Goal: Find specific page/section: Find specific page/section

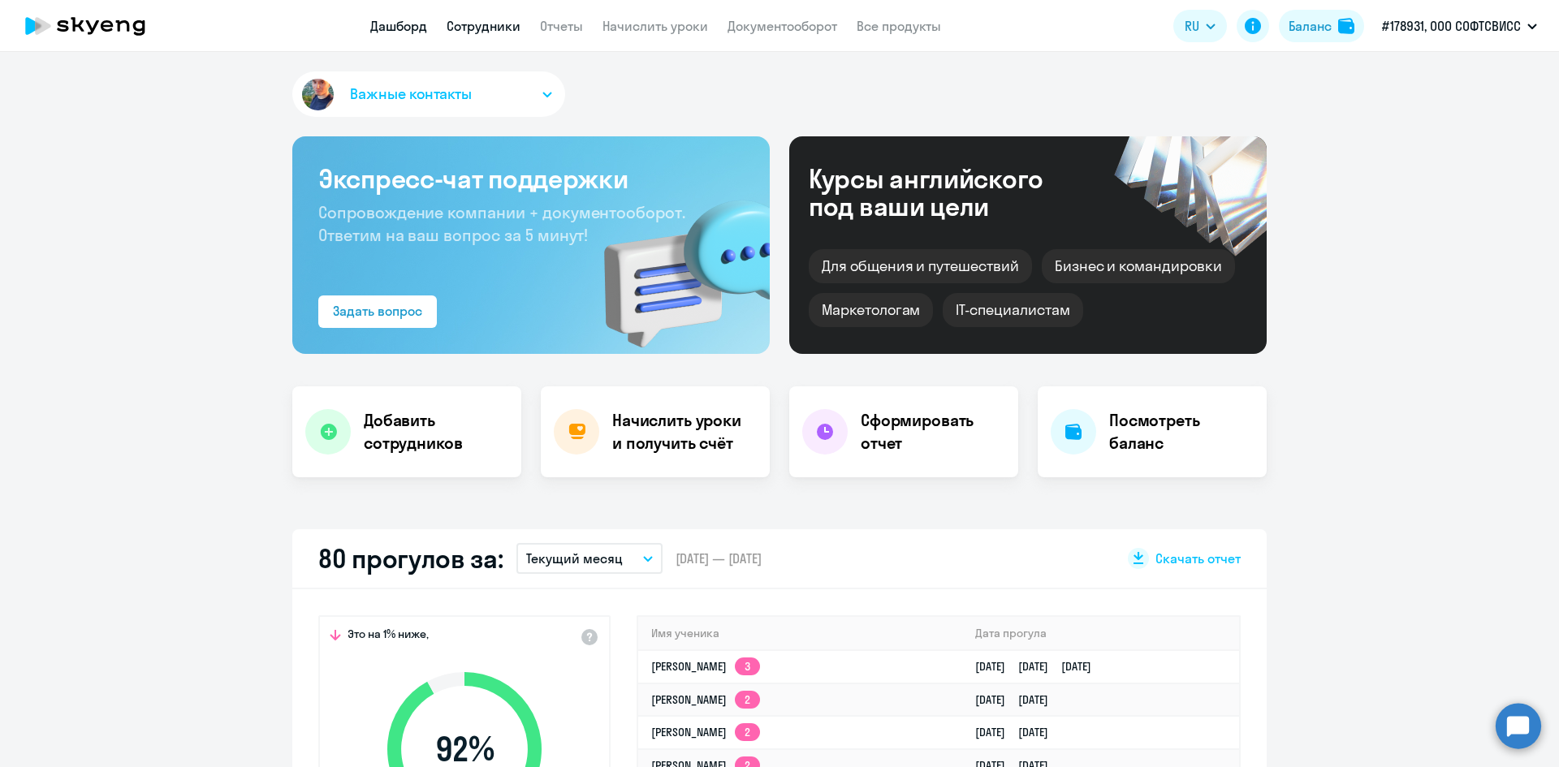
click at [489, 32] on link "Сотрудники" at bounding box center [483, 26] width 74 height 16
select select "30"
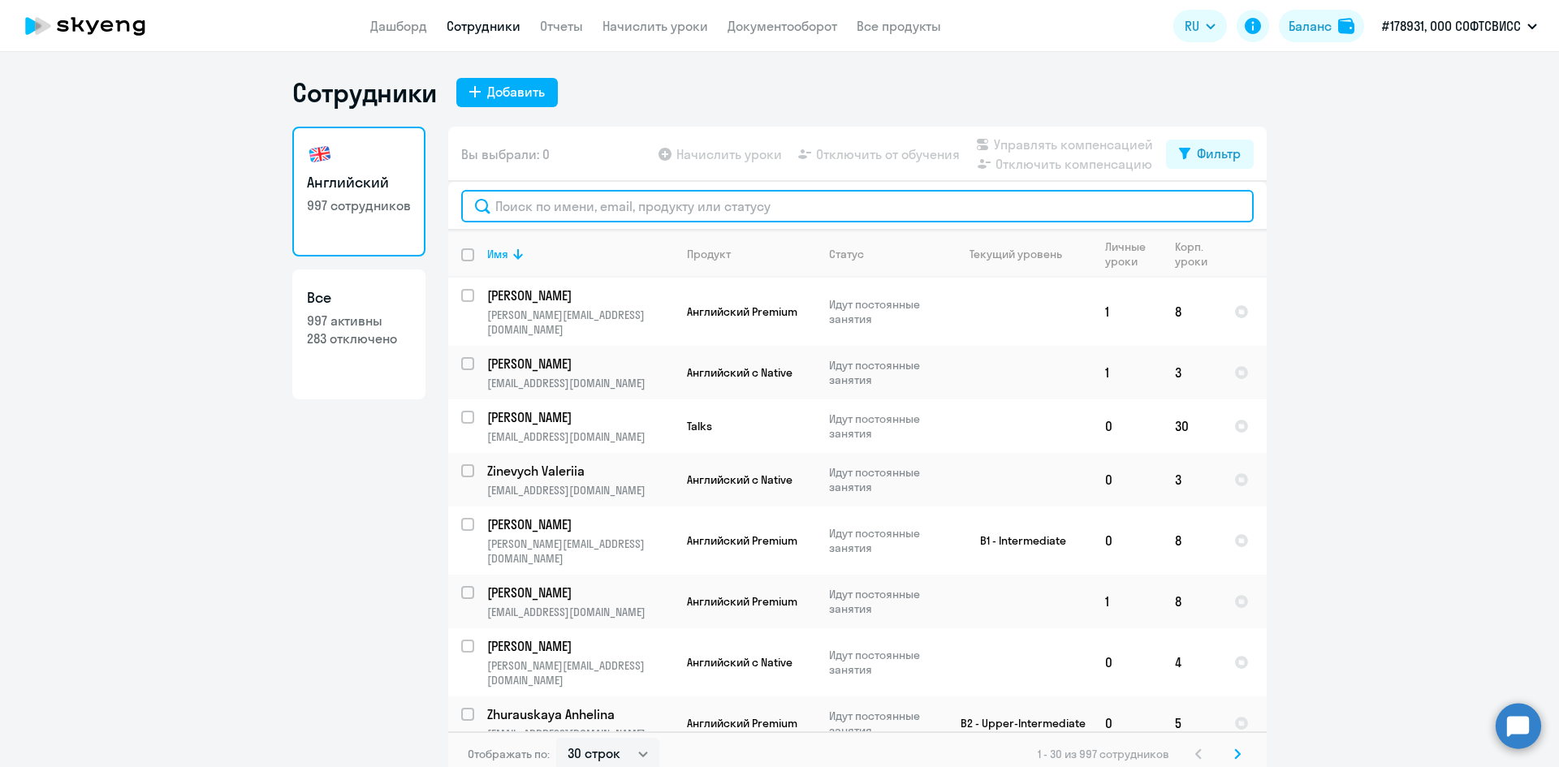
click at [679, 218] on input "text" at bounding box center [857, 206] width 792 height 32
type input "Р"
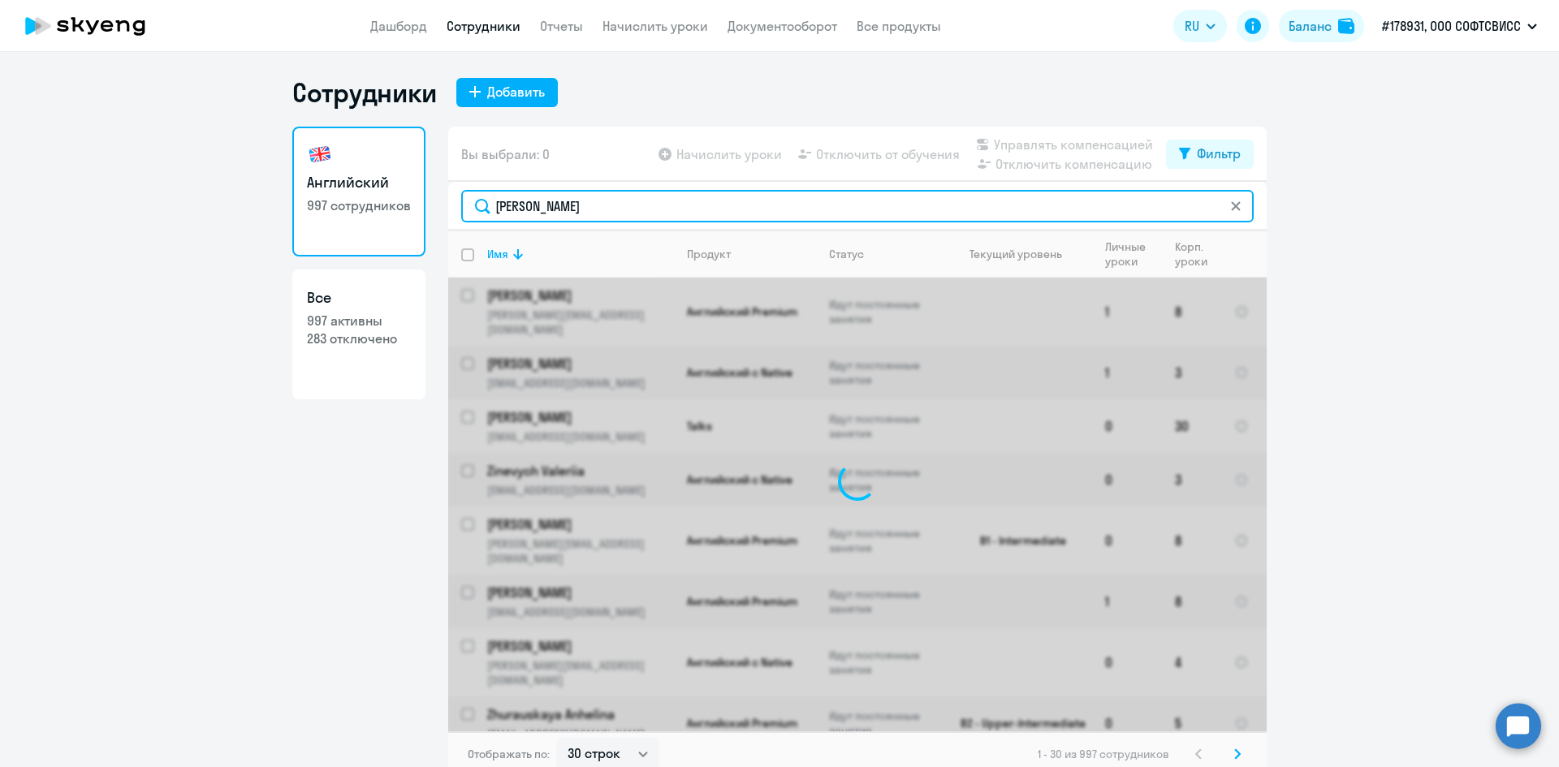
type input "[PERSON_NAME]"
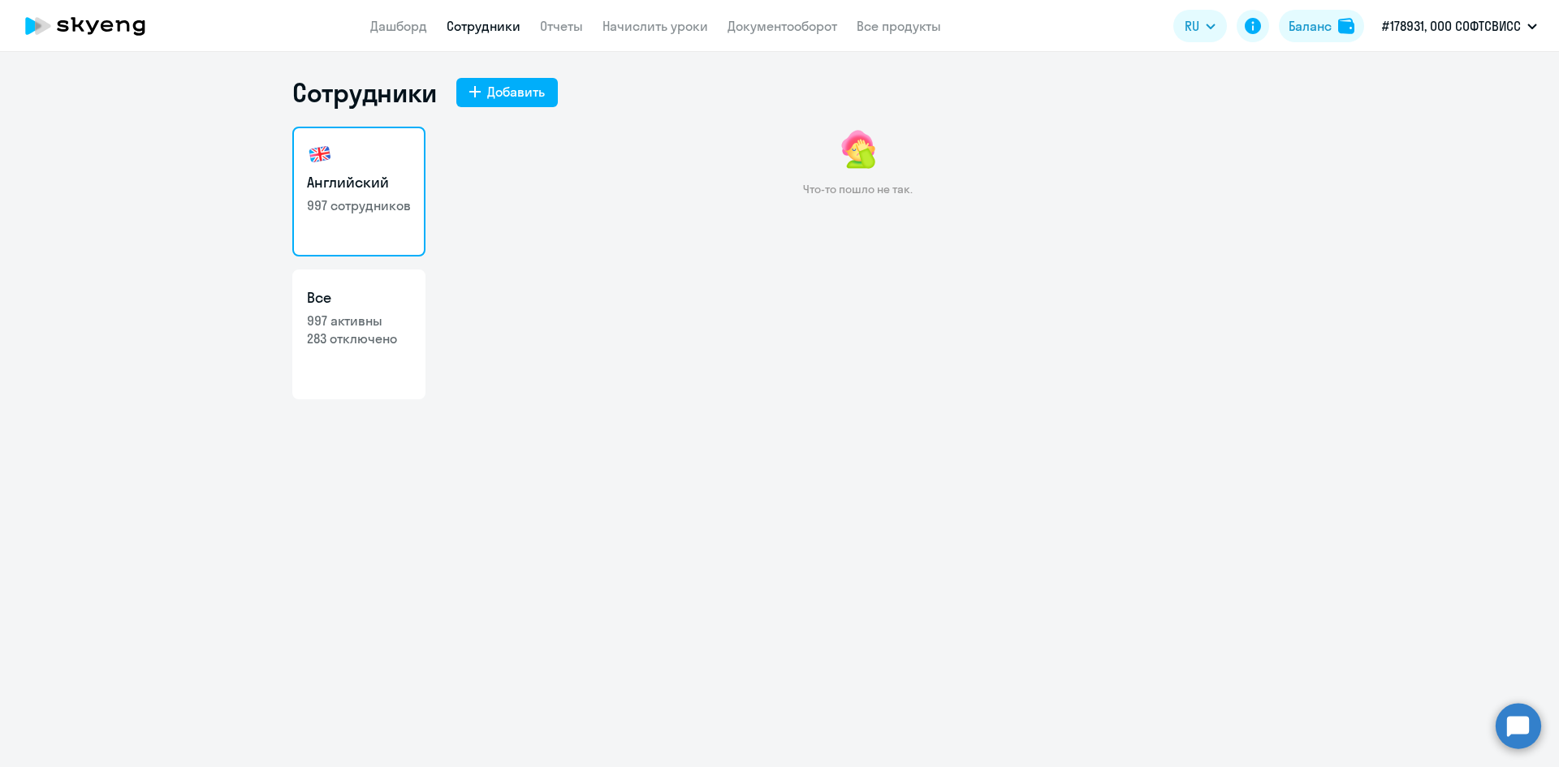
drag, startPoint x: 910, startPoint y: 192, endPoint x: 778, endPoint y: 192, distance: 132.3
click at [778, 192] on div "Что-то пошло не так." at bounding box center [857, 171] width 818 height 89
copy p "Что-то пошло не так."
